Goal: Download file/media

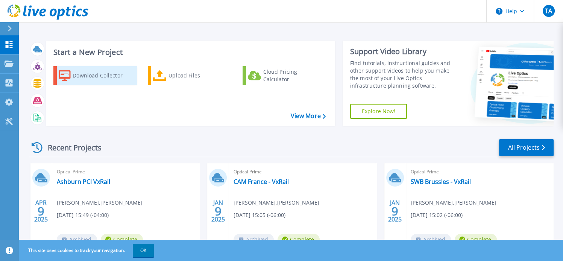
click at [98, 76] on div "Download Collector" at bounding box center [103, 75] width 60 height 15
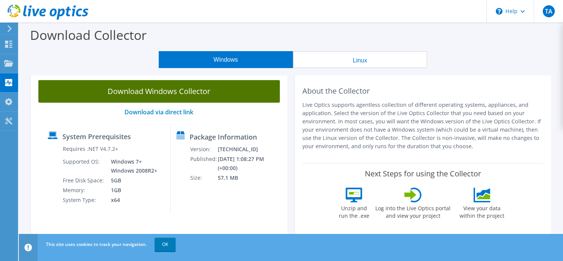
click at [170, 96] on link "Download Windows Collector" at bounding box center [158, 91] width 241 height 23
